Goal: Find specific page/section: Find specific page/section

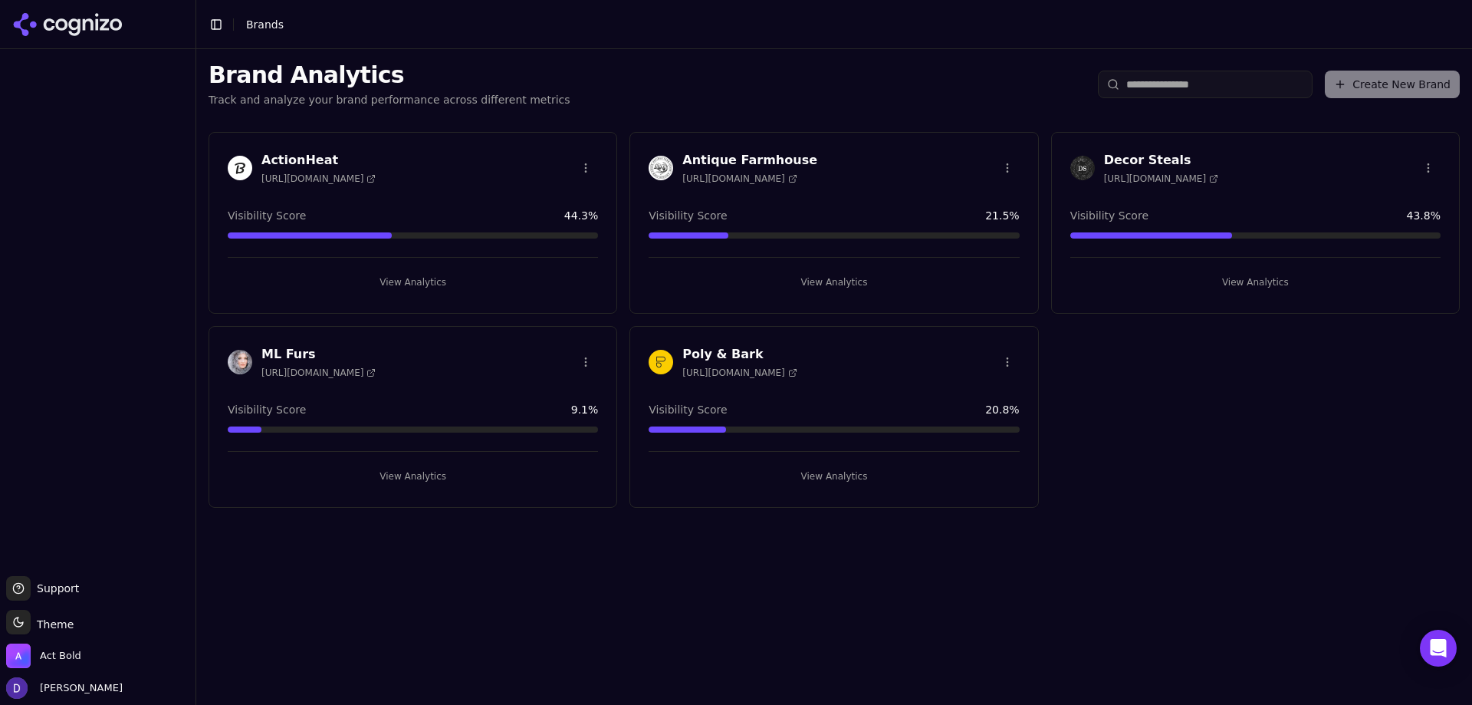
click at [294, 149] on div "ActionHeat [URL][DOMAIN_NAME] Visibility Score 44.3 % View Analytics" at bounding box center [413, 223] width 409 height 182
click at [300, 158] on h3 "ActionHeat" at bounding box center [318, 160] width 114 height 18
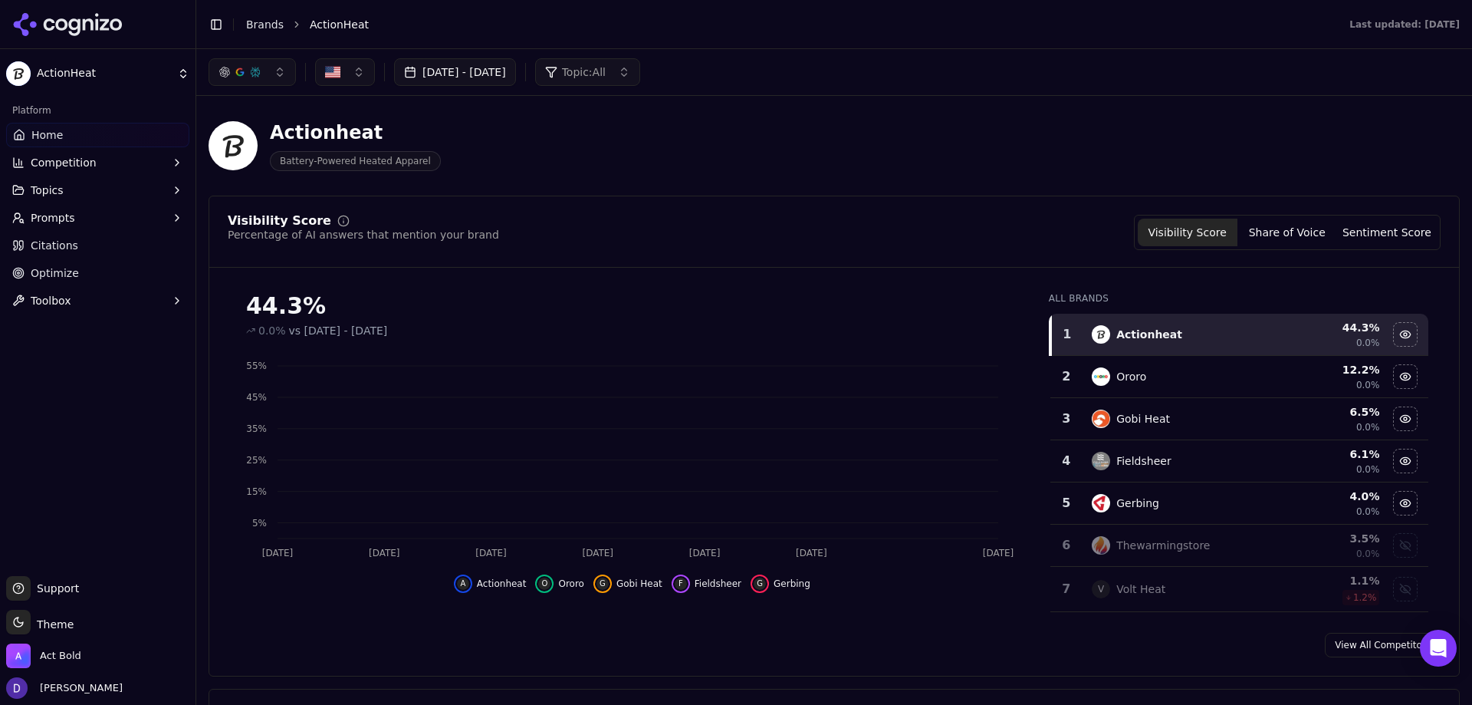
click at [423, 68] on button "[DATE] - [DATE]" at bounding box center [455, 72] width 122 height 28
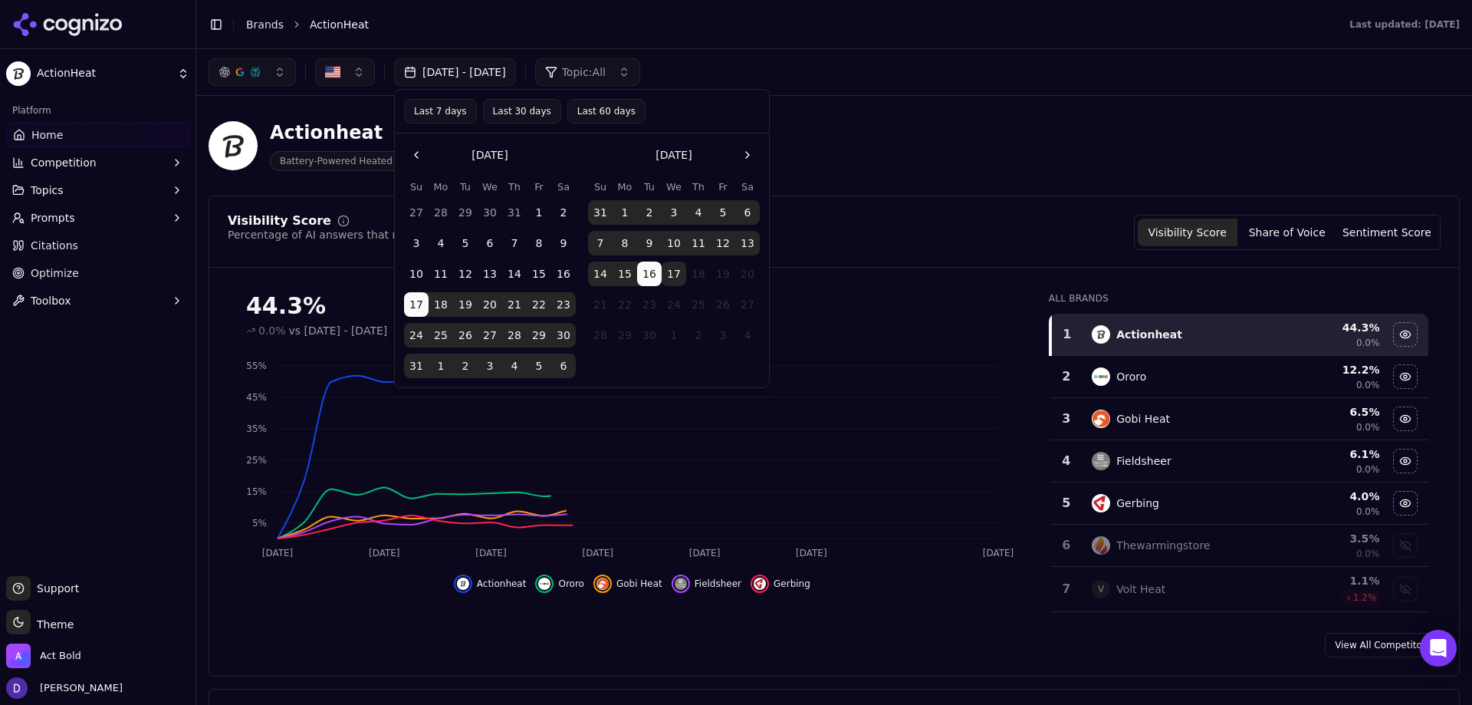
click at [413, 104] on button "Last 7 days" at bounding box center [440, 111] width 73 height 25
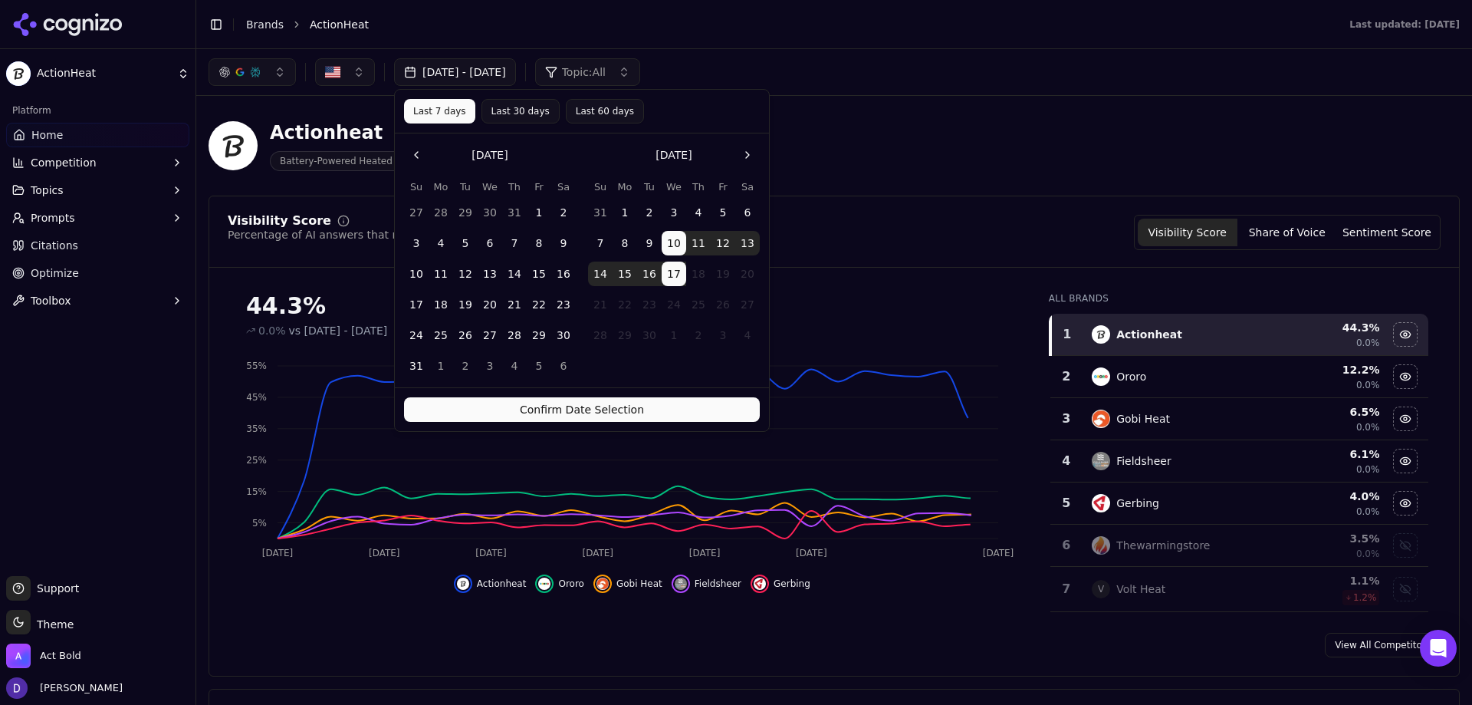
click at [528, 393] on div "Confirm Date Selection" at bounding box center [582, 409] width 374 height 44
click at [536, 401] on button "Confirm Date Selection" at bounding box center [582, 409] width 356 height 25
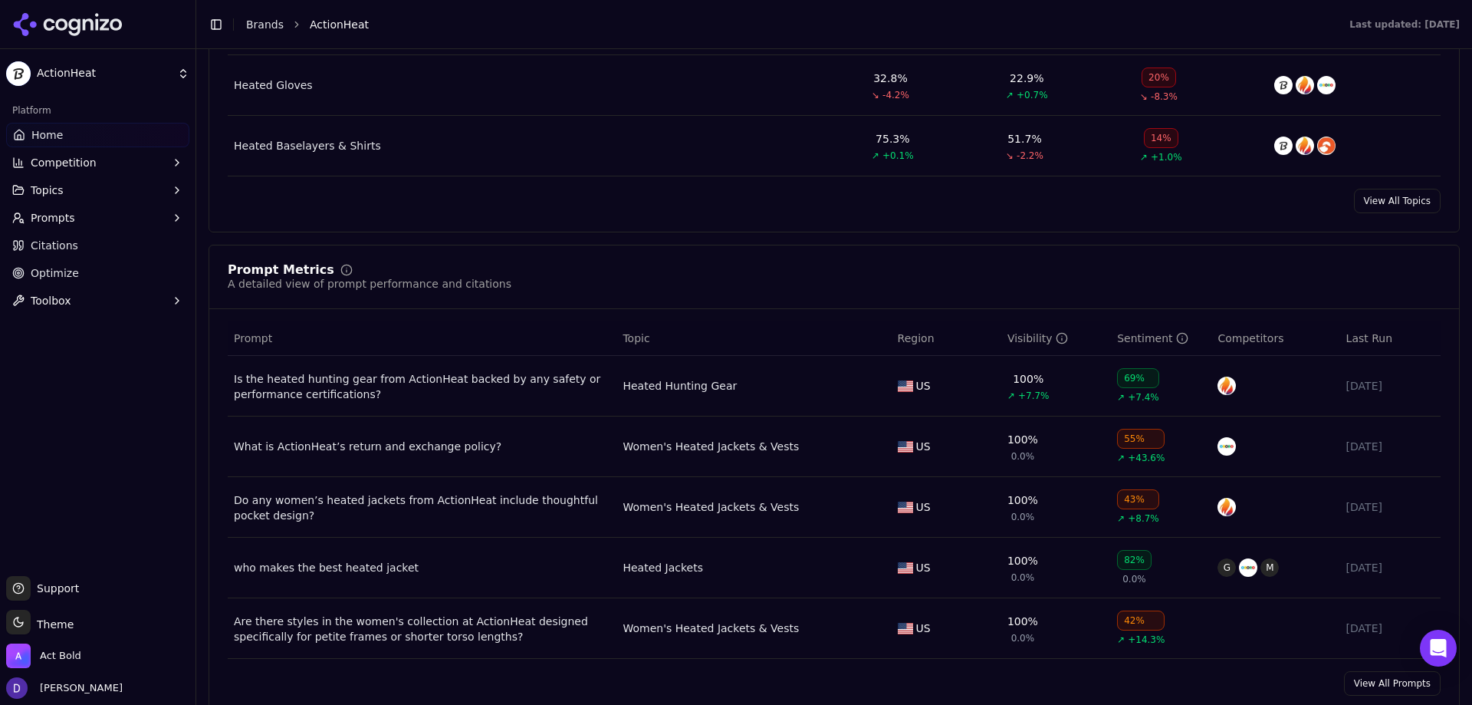
scroll to position [1074, 0]
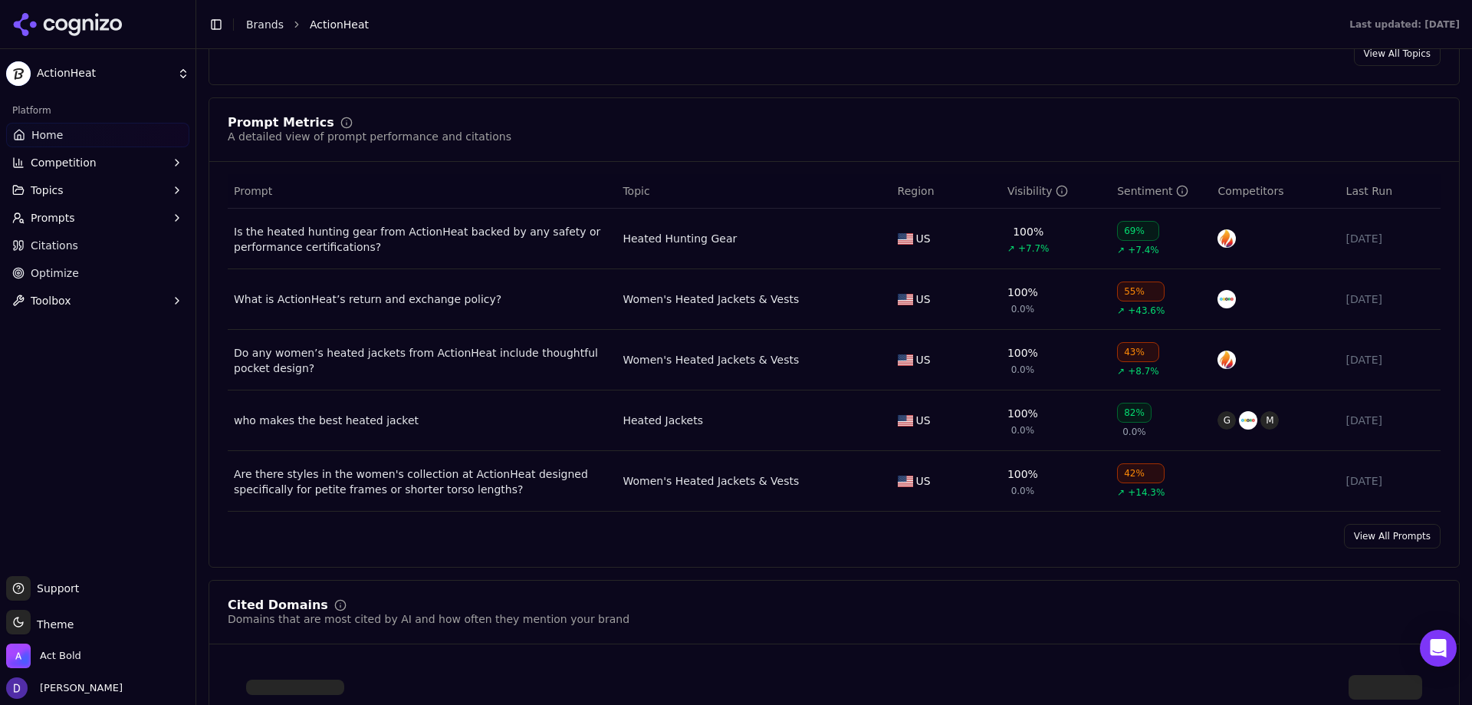
click at [1382, 534] on link "View All Prompts" at bounding box center [1392, 536] width 97 height 25
